Goal: Information Seeking & Learning: Check status

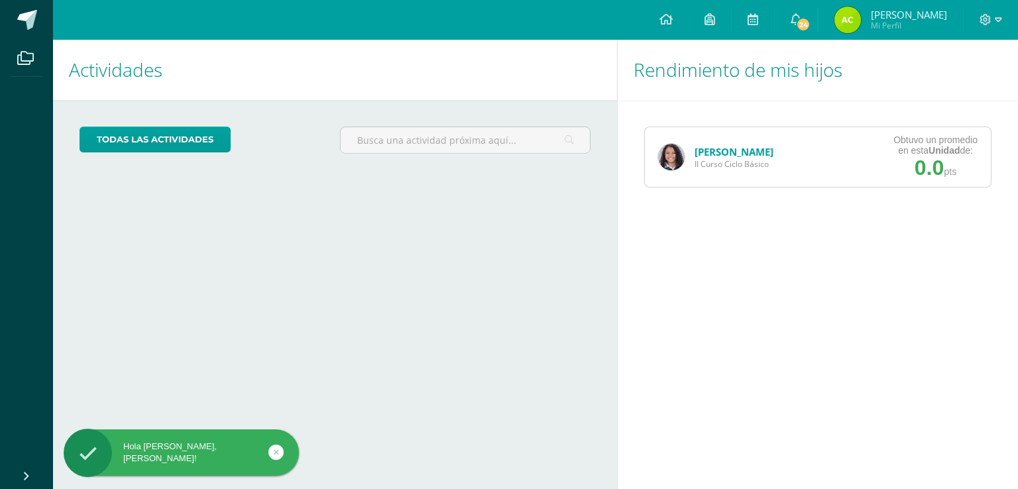
click at [792, 144] on div "Nathalie Alfaro II Curso Ciclo Básico Obtuvo un promedio en esta Unidad de: 0.0…" at bounding box center [817, 157] width 347 height 61
click at [952, 151] on strong "Unidad" at bounding box center [943, 150] width 31 height 11
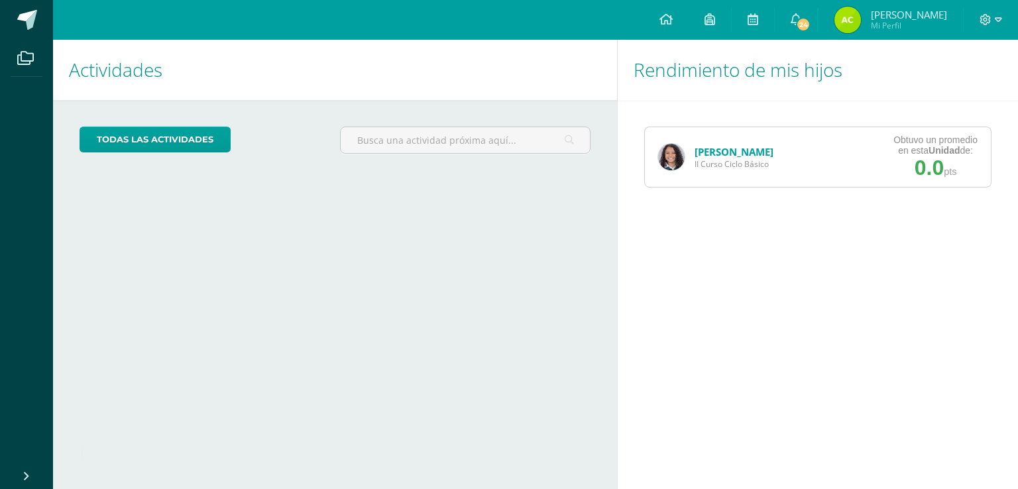
click at [684, 152] on div "Nathalie Alfaro II Curso Ciclo Básico" at bounding box center [716, 157] width 142 height 60
click at [670, 167] on img at bounding box center [671, 157] width 26 height 26
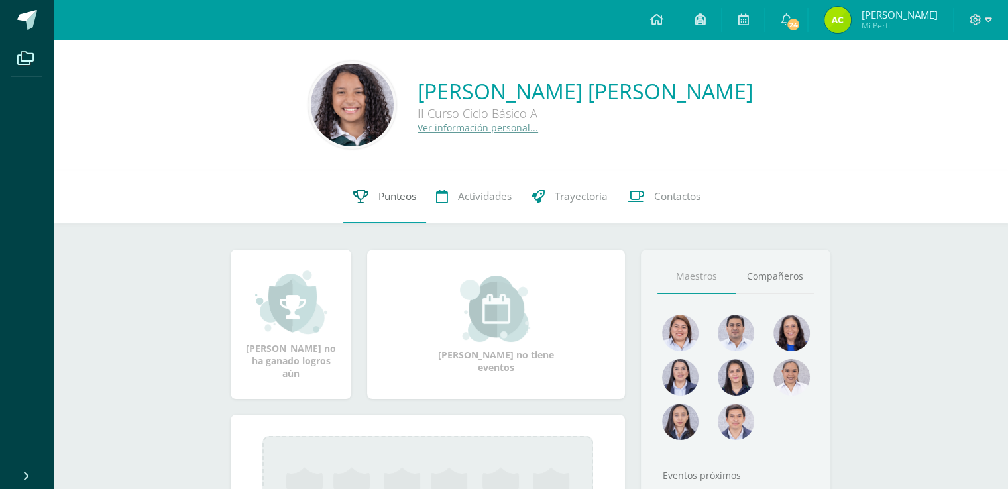
click at [382, 195] on span "Punteos" at bounding box center [397, 196] width 38 height 14
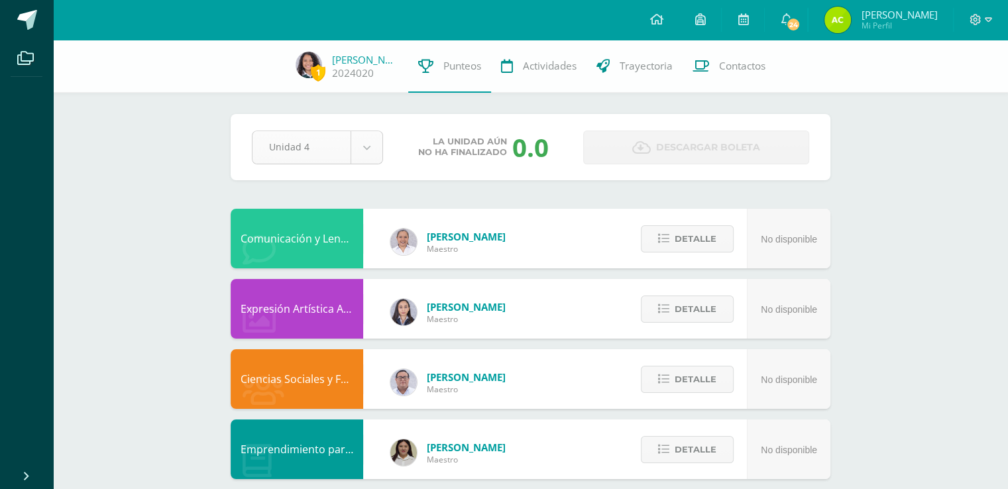
select select "Unidad 3"
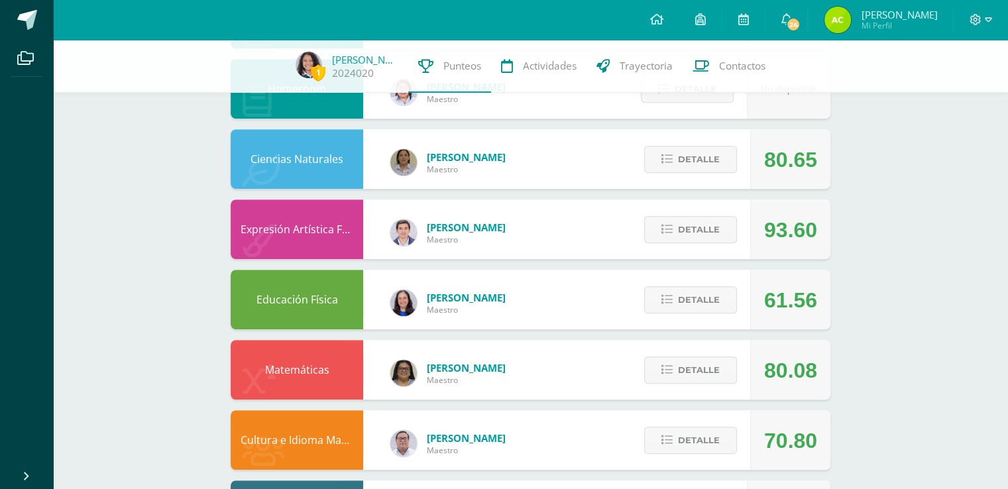
scroll to position [713, 0]
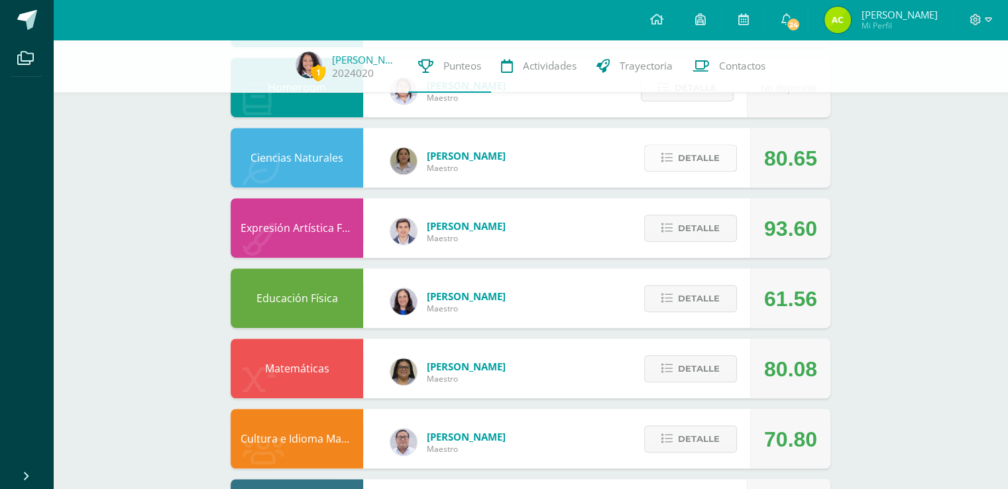
click at [708, 161] on span "Detalle" at bounding box center [699, 158] width 42 height 25
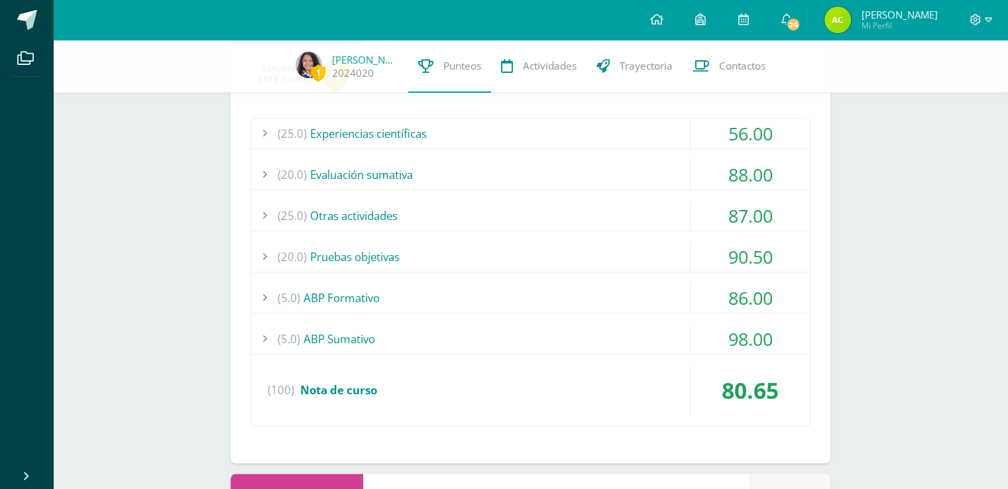
scroll to position [858, 0]
click at [726, 254] on div "90.50" at bounding box center [749, 255] width 119 height 30
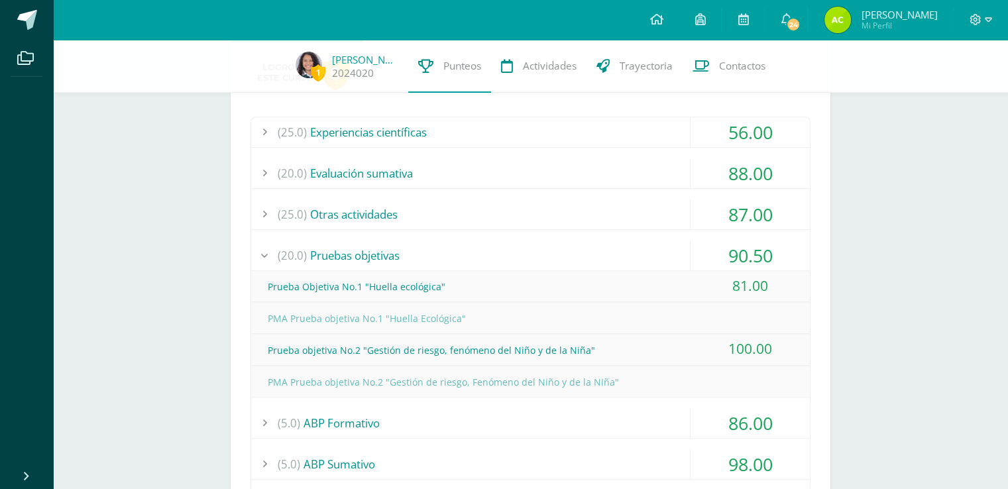
click at [743, 421] on div "86.00" at bounding box center [749, 423] width 119 height 30
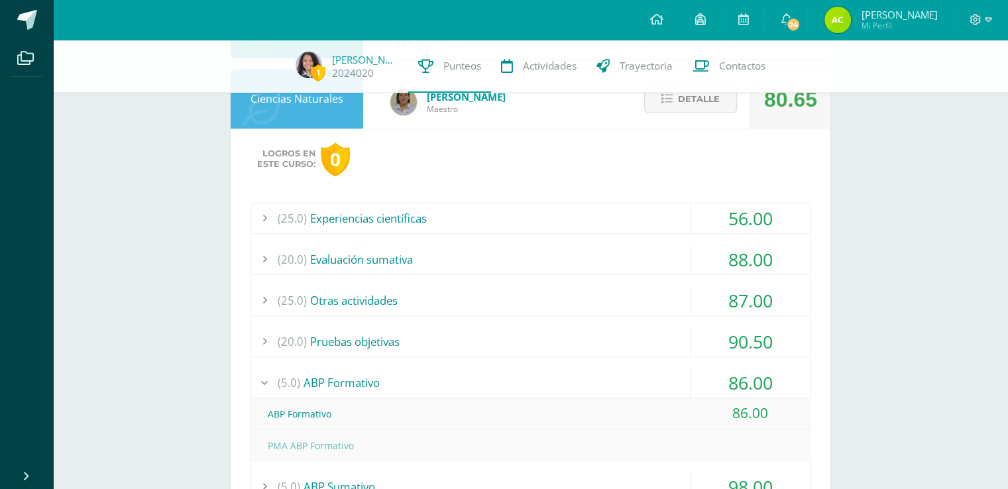
scroll to position [770, 0]
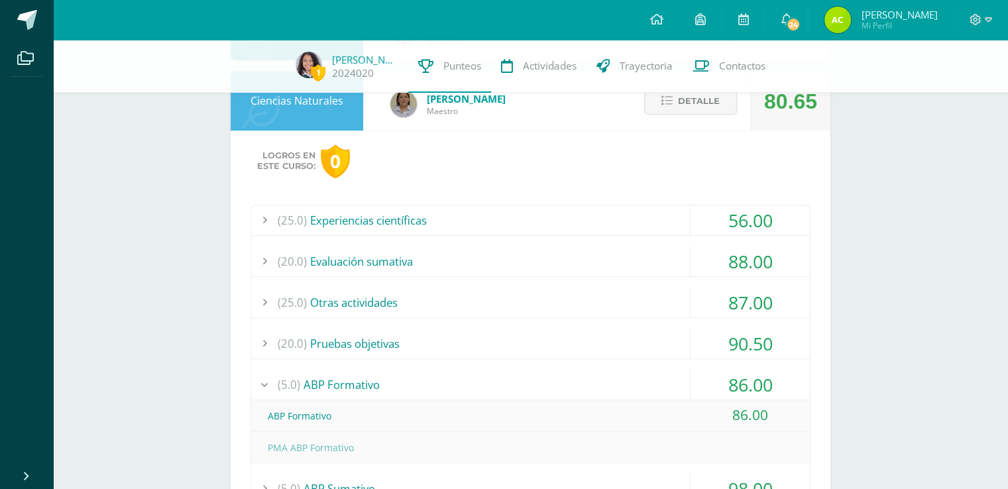
click at [772, 296] on div "87.00" at bounding box center [749, 303] width 119 height 30
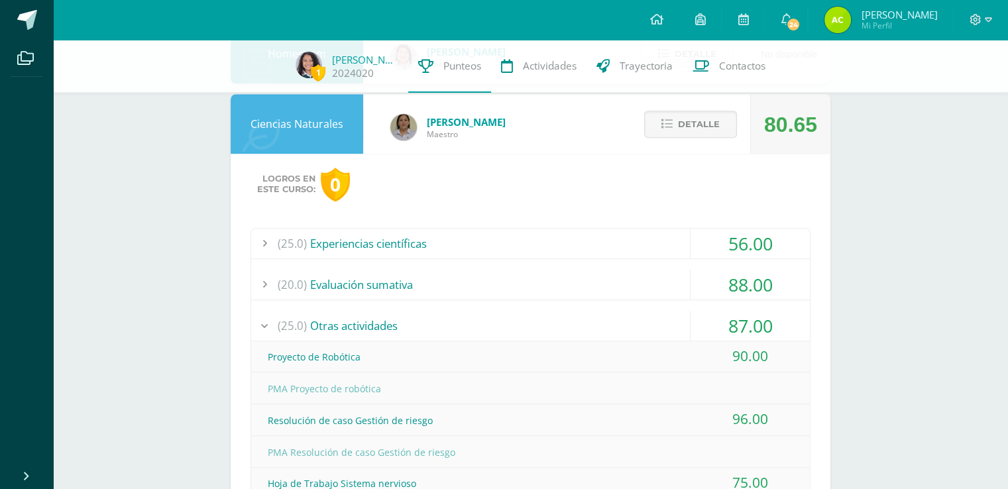
scroll to position [746, 0]
click at [780, 284] on div "88.00" at bounding box center [749, 285] width 119 height 30
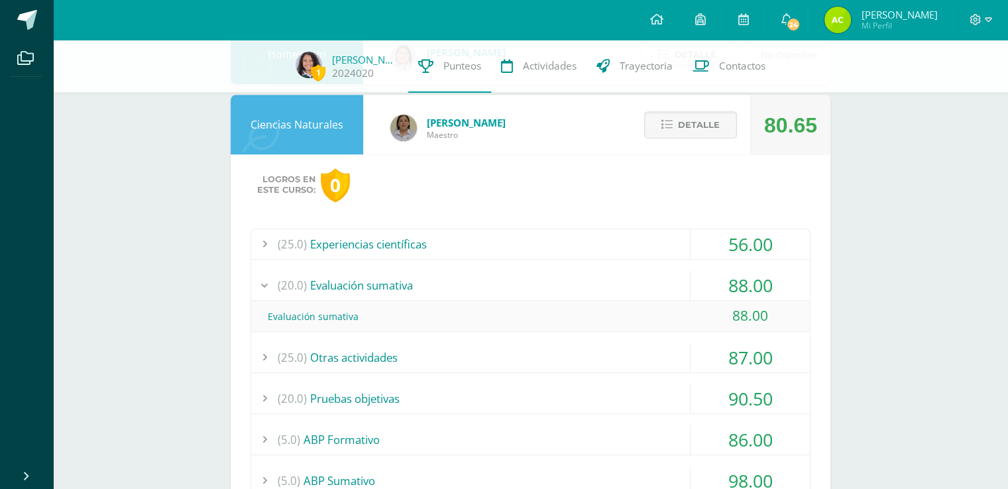
click at [776, 241] on div "56.00" at bounding box center [749, 244] width 119 height 30
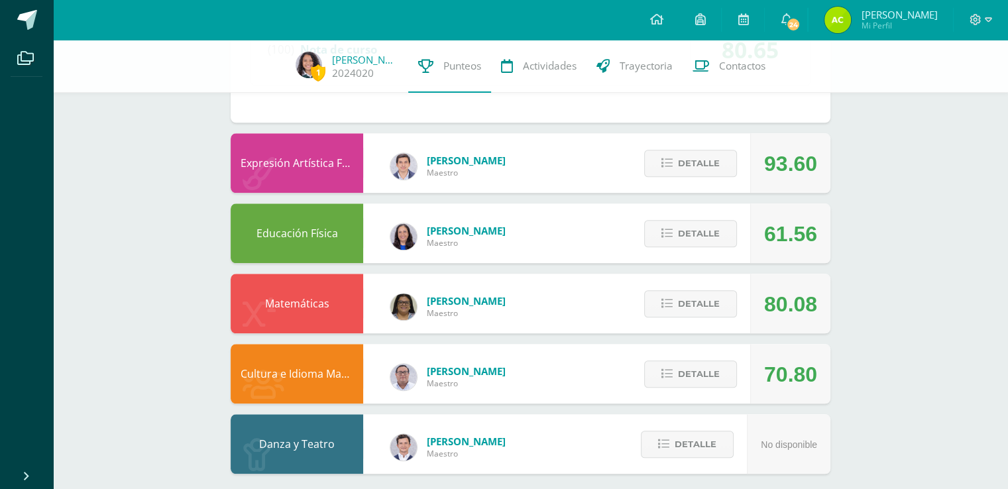
scroll to position [1333, 0]
